Goal: Task Accomplishment & Management: Complete application form

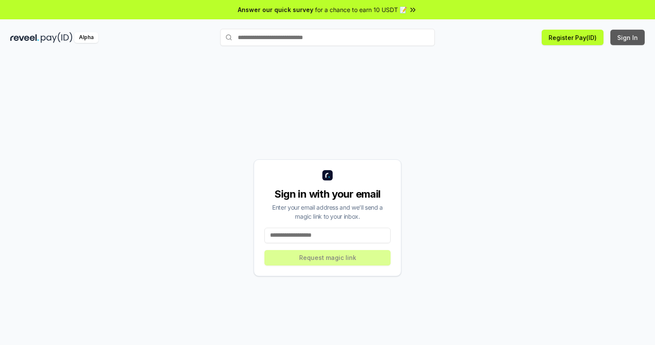
click at [628, 37] on button "Sign In" at bounding box center [627, 37] width 34 height 15
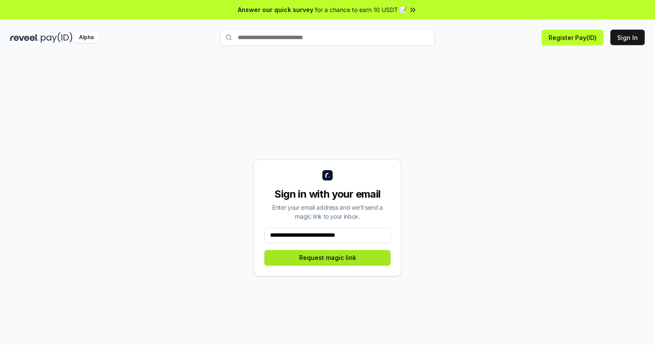
type input "**********"
click at [327, 257] on button "Request magic link" at bounding box center [327, 257] width 126 height 15
